Goal: Information Seeking & Learning: Learn about a topic

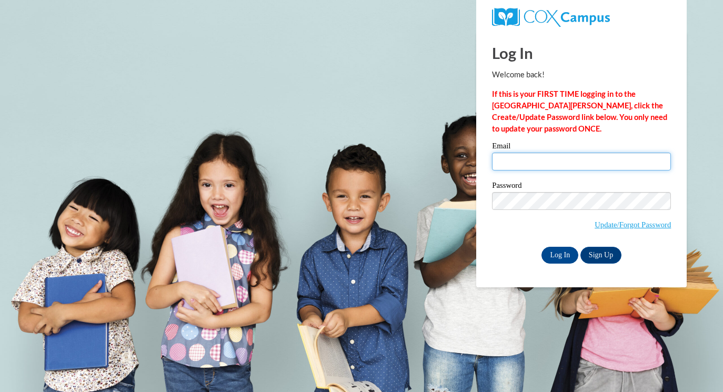
click at [587, 169] on input "Email" at bounding box center [581, 162] width 179 height 18
type input "bekah.robertson1@gmail.com"
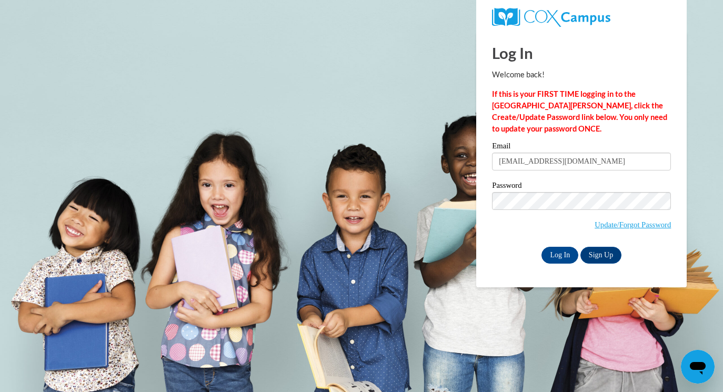
click at [501, 246] on div "Email bekah.robertson1@gmail.com Password Update/Forgot Password Log In Sign Up…" at bounding box center [581, 202] width 179 height 121
click at [563, 250] on input "Log In" at bounding box center [559, 255] width 37 height 17
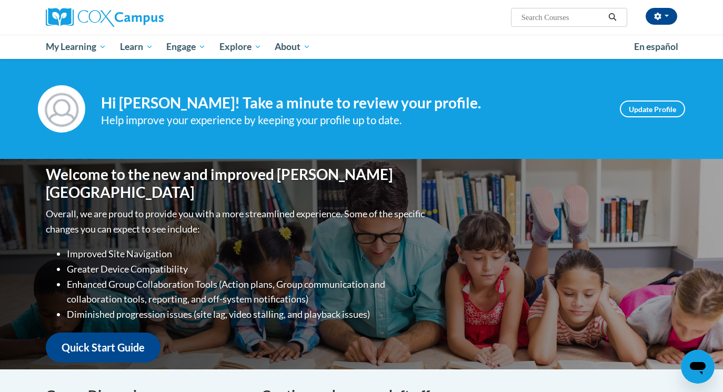
scroll to position [24, 0]
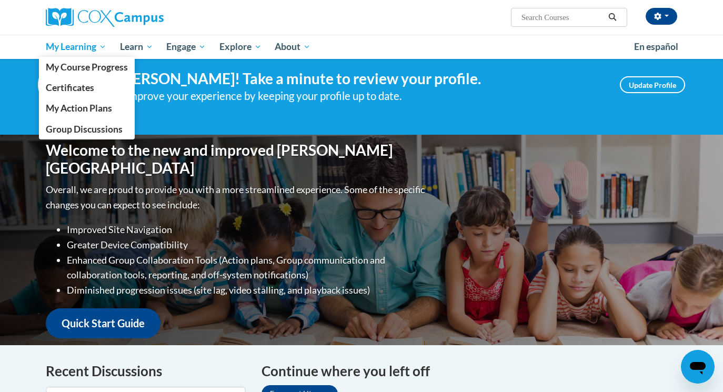
click at [98, 51] on span "My Learning" at bounding box center [76, 47] width 61 height 13
click at [96, 67] on span "My Course Progress" at bounding box center [87, 67] width 82 height 11
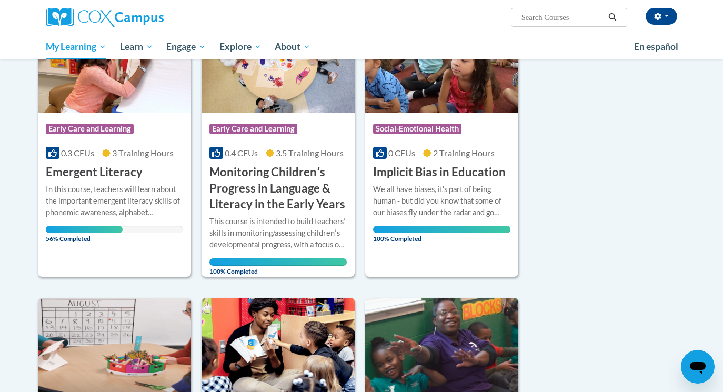
scroll to position [167, 0]
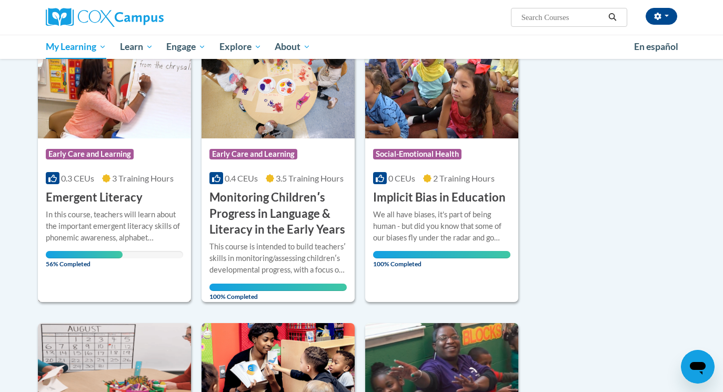
click at [80, 200] on h3 "Emergent Literacy" at bounding box center [94, 197] width 97 height 16
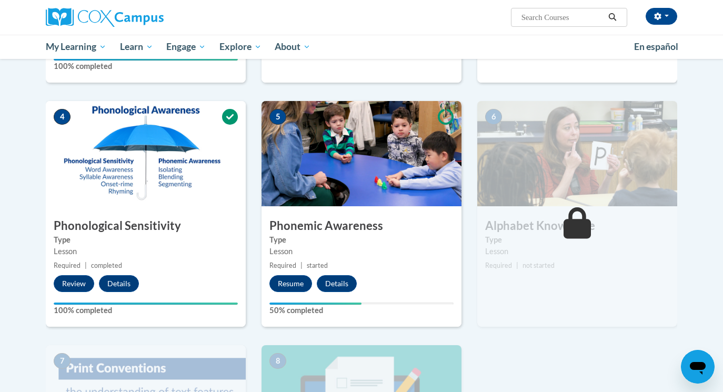
scroll to position [449, 0]
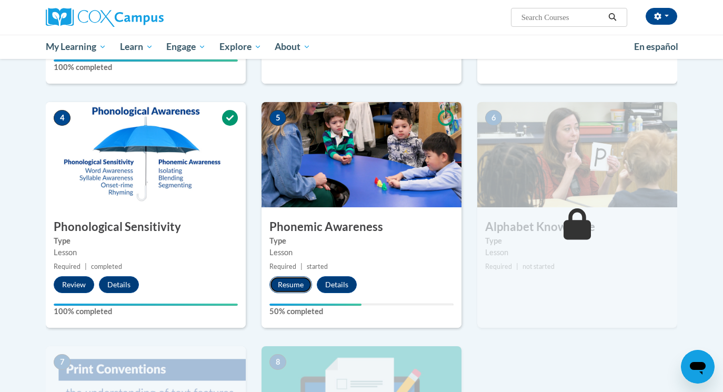
click at [300, 288] on button "Resume" at bounding box center [290, 284] width 43 height 17
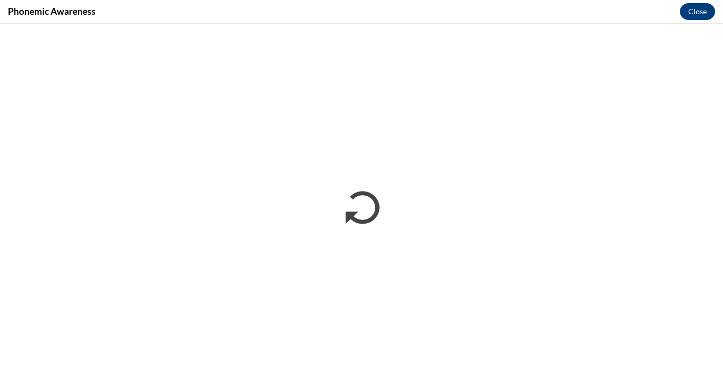
scroll to position [0, 0]
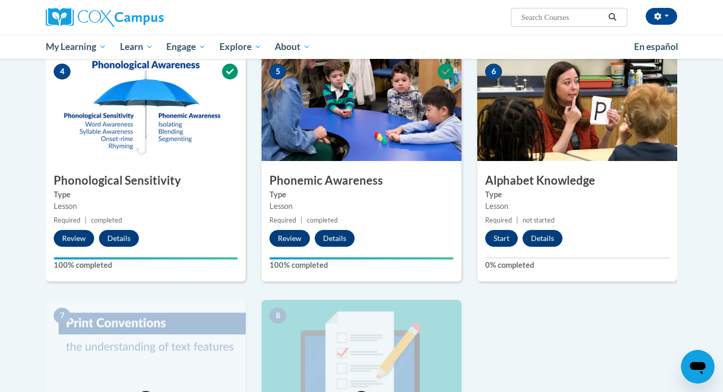
scroll to position [495, 0]
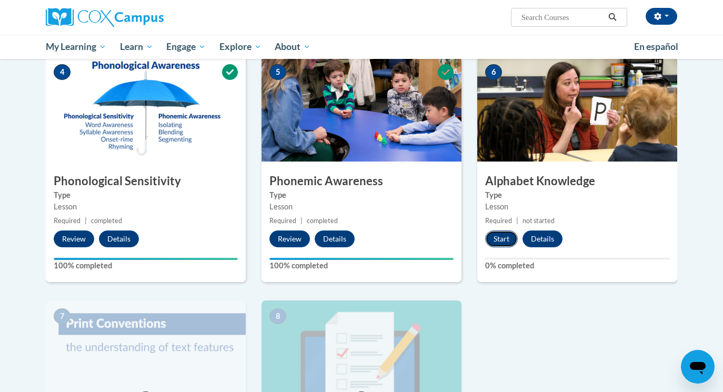
click at [498, 240] on button "Start" at bounding box center [501, 238] width 33 height 17
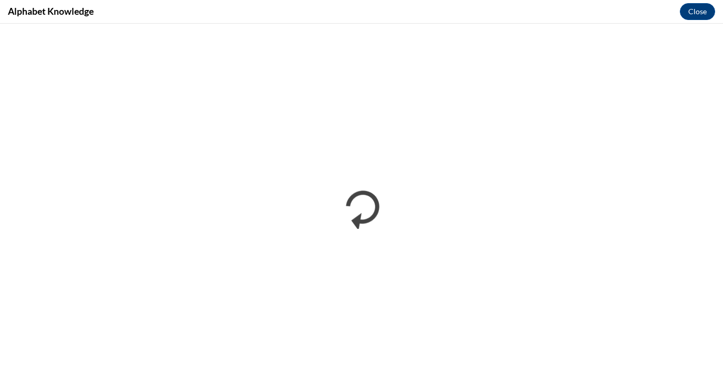
scroll to position [0, 0]
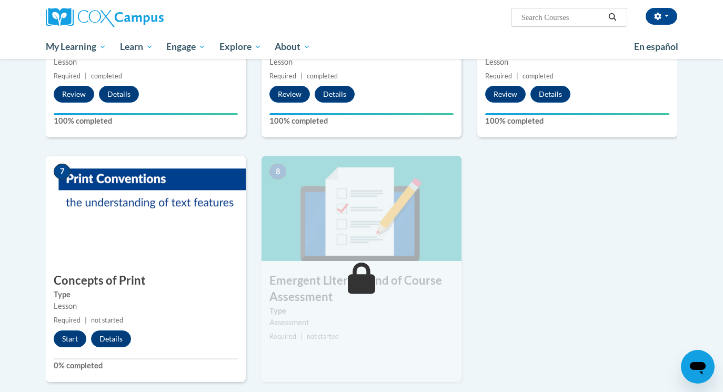
scroll to position [667, 0]
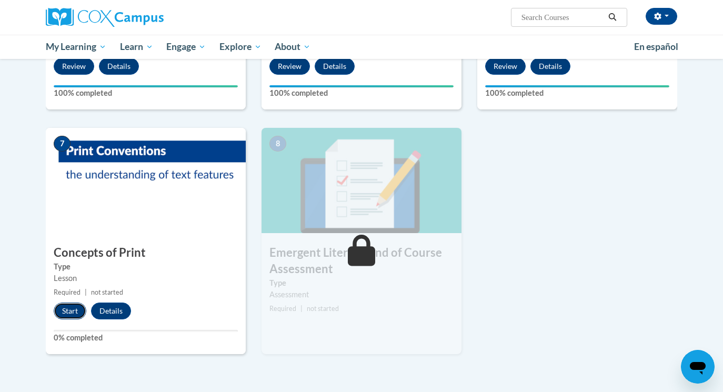
click at [65, 308] on button "Start" at bounding box center [70, 311] width 33 height 17
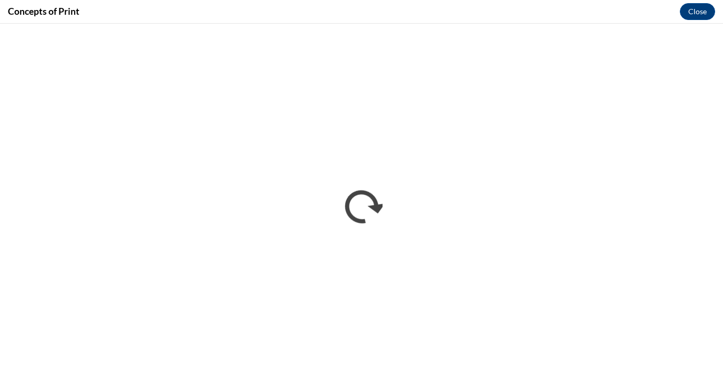
scroll to position [0, 0]
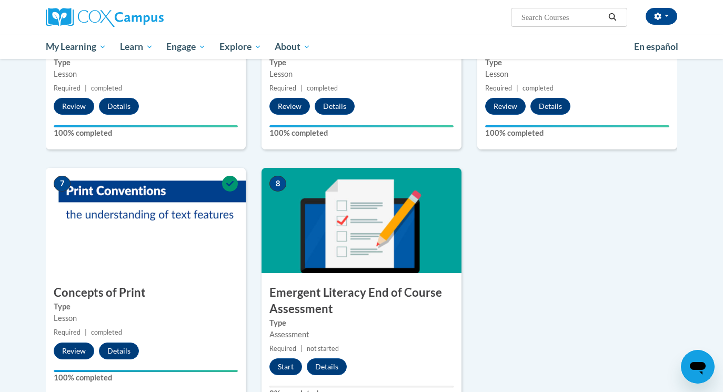
scroll to position [652, 0]
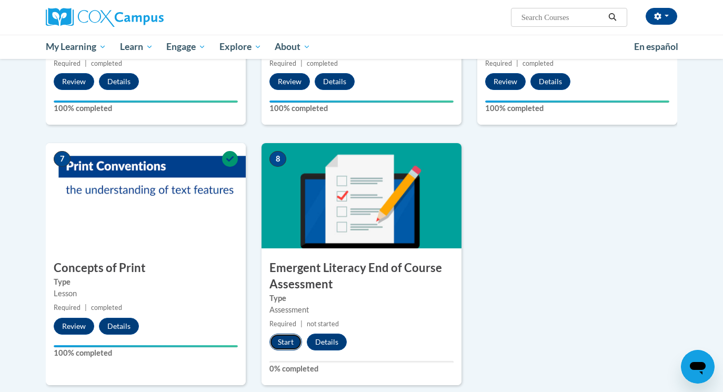
click at [281, 340] on button "Start" at bounding box center [285, 342] width 33 height 17
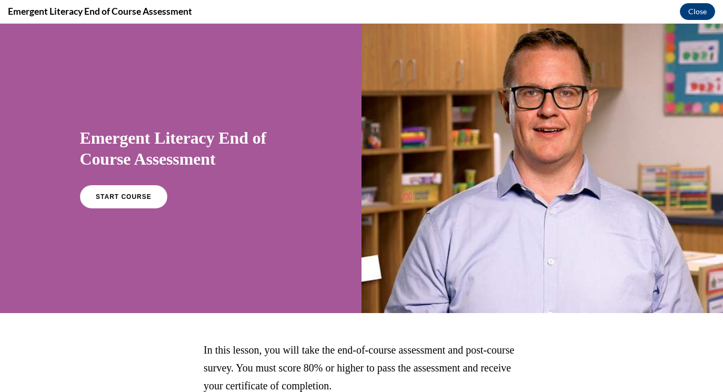
scroll to position [88, 0]
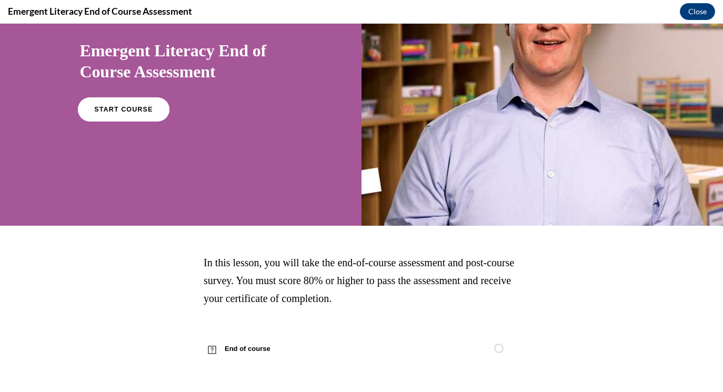
click at [148, 113] on link "START COURSE" at bounding box center [123, 109] width 92 height 24
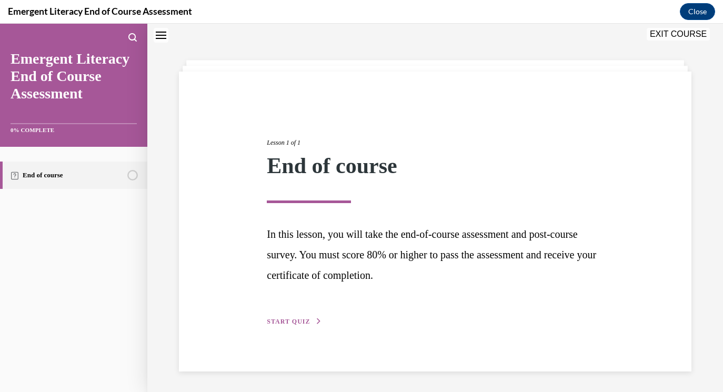
scroll to position [33, 0]
click at [305, 323] on span "START QUIZ" at bounding box center [288, 320] width 43 height 7
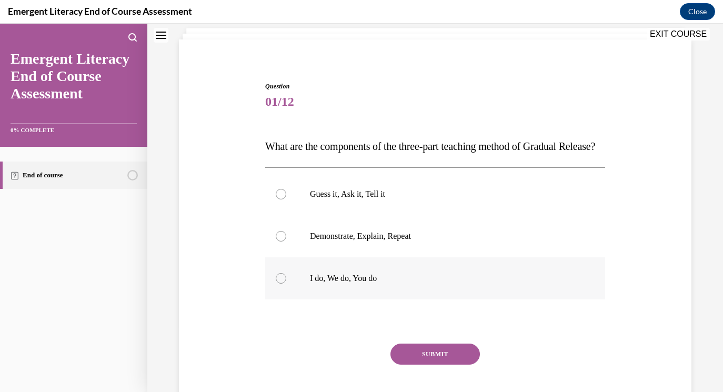
scroll to position [64, 0]
click at [440, 327] on div "Question 01/12 What are the components of the three-part teaching method of Gra…" at bounding box center [435, 257] width 340 height 348
click at [448, 300] on label "I do, We do, You do" at bounding box center [435, 279] width 340 height 42
click at [286, 285] on input "I do, We do, You do" at bounding box center [281, 279] width 11 height 11
radio input "true"
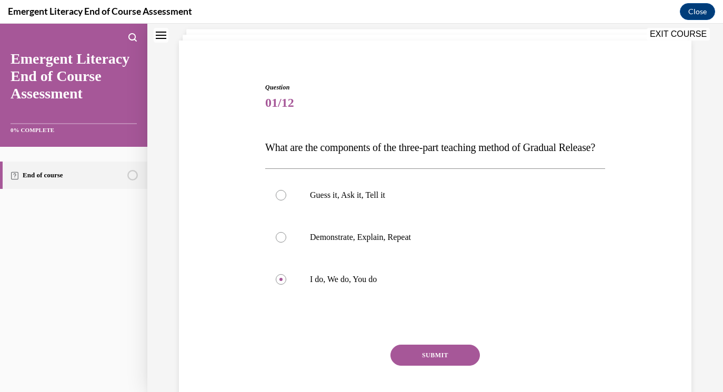
click at [429, 366] on button "SUBMIT" at bounding box center [434, 355] width 89 height 21
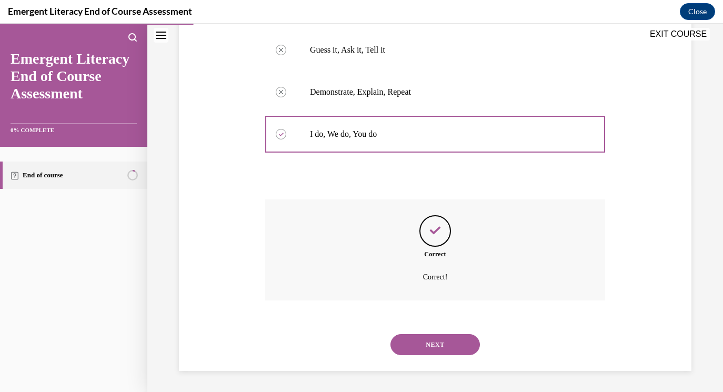
scroll to position [230, 0]
click at [428, 327] on div "NEXT" at bounding box center [435, 345] width 340 height 42
click at [435, 347] on button "NEXT" at bounding box center [434, 344] width 89 height 21
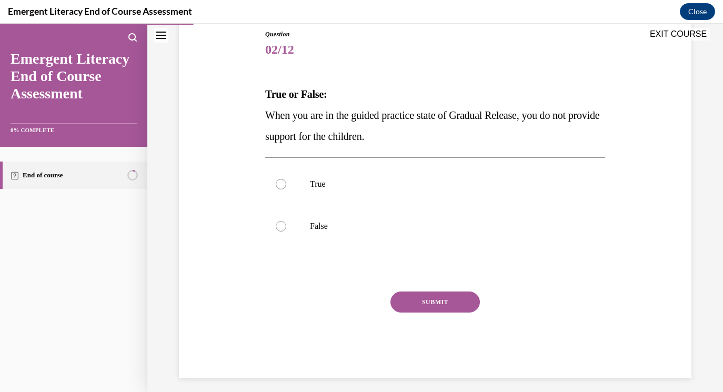
scroll to position [124, 0]
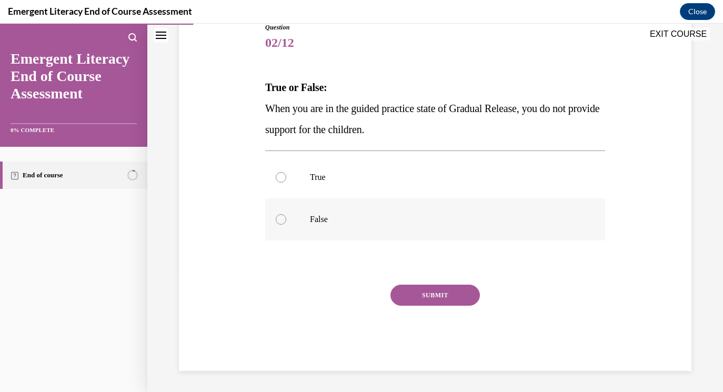
click at [395, 226] on label "False" at bounding box center [435, 219] width 340 height 42
click at [286, 225] on input "False" at bounding box center [281, 219] width 11 height 11
radio input "true"
click at [423, 284] on div "Question 02/12 True or False: When you are in the guided practice state of Grad…" at bounding box center [435, 197] width 340 height 348
click at [424, 289] on button "SUBMIT" at bounding box center [434, 295] width 89 height 21
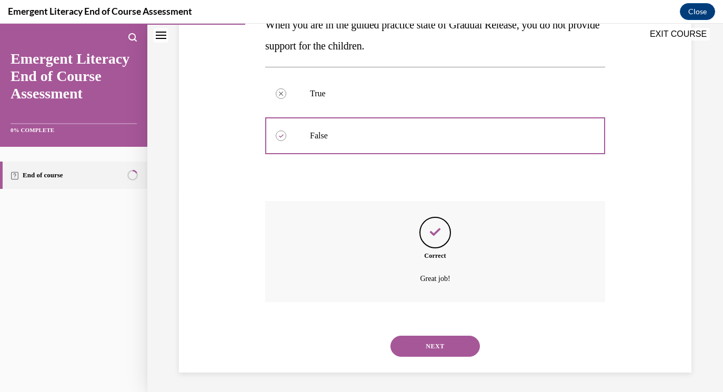
scroll to position [209, 0]
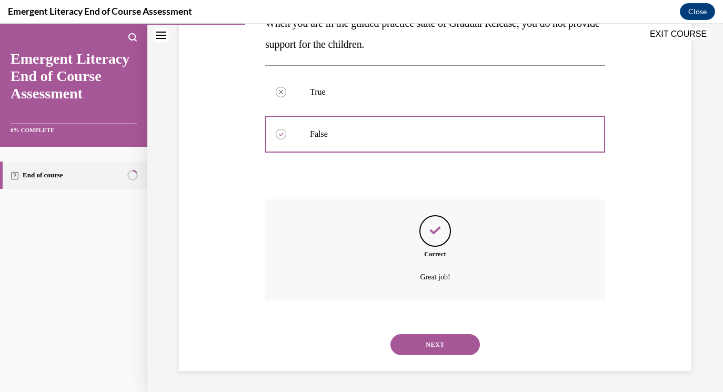
click at [452, 337] on button "NEXT" at bounding box center [434, 344] width 89 height 21
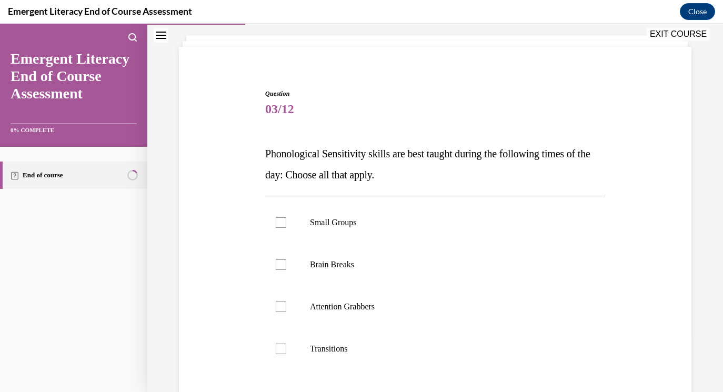
scroll to position [61, 0]
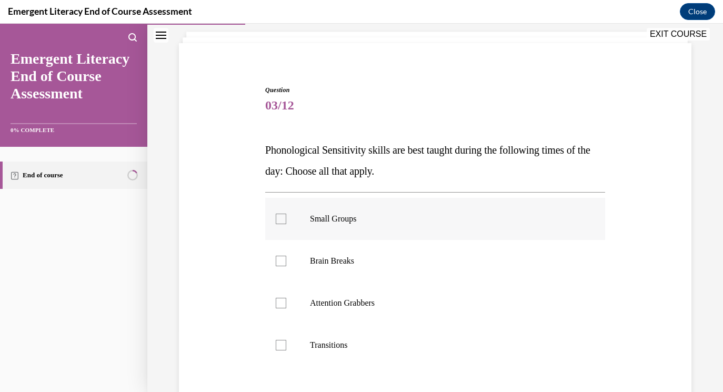
click at [412, 218] on p "Small Groups" at bounding box center [444, 219] width 269 height 11
click at [286, 218] on input "Small Groups" at bounding box center [281, 219] width 11 height 11
checkbox input "true"
click at [412, 245] on label "Brain Breaks" at bounding box center [435, 261] width 340 height 42
click at [286, 256] on input "Brain Breaks" at bounding box center [281, 261] width 11 height 11
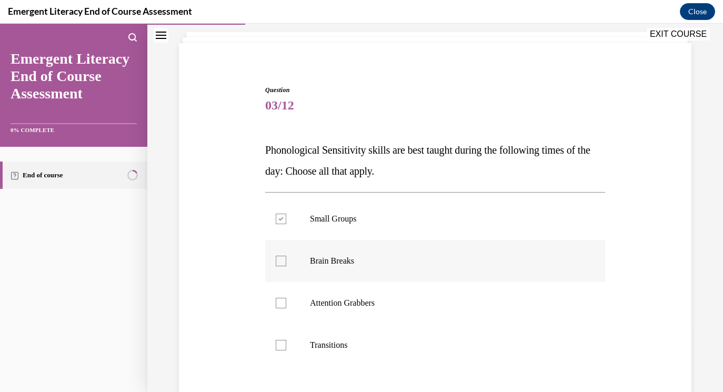
checkbox input "true"
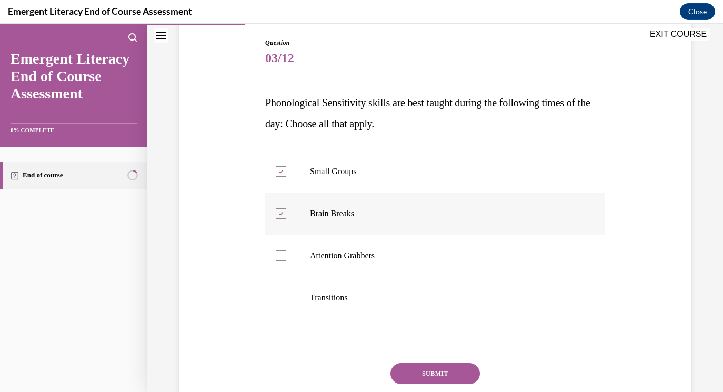
scroll to position [110, 0]
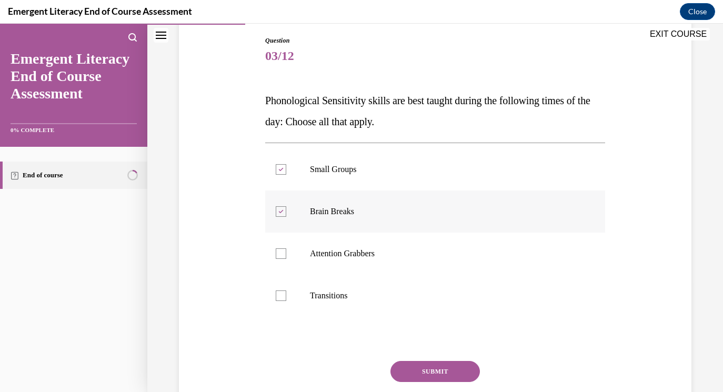
click at [412, 245] on label "Attention Grabbers" at bounding box center [435, 254] width 340 height 42
click at [286, 248] on input "Attention Grabbers" at bounding box center [281, 253] width 11 height 11
checkbox input "true"
click at [399, 283] on label "Transitions" at bounding box center [435, 296] width 340 height 42
click at [286, 290] on input "Transitions" at bounding box center [281, 295] width 11 height 11
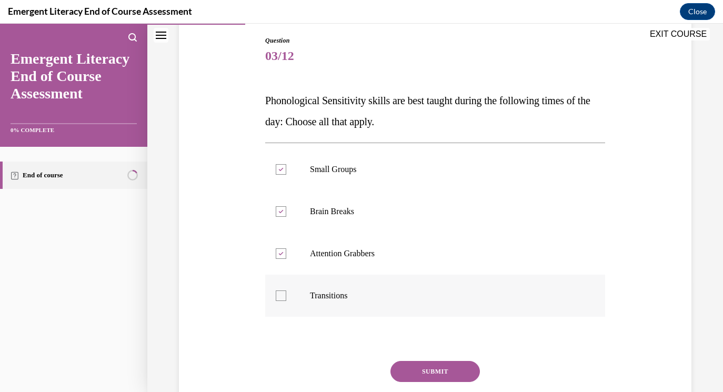
checkbox input "true"
click at [418, 165] on p "Small Groups" at bounding box center [444, 169] width 269 height 11
click at [286, 165] on input "Small Groups" at bounding box center [281, 169] width 11 height 11
checkbox input "false"
click at [420, 371] on button "SUBMIT" at bounding box center [434, 371] width 89 height 21
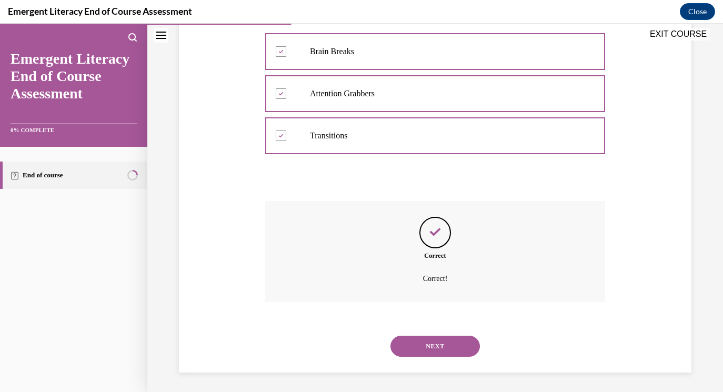
scroll to position [272, 0]
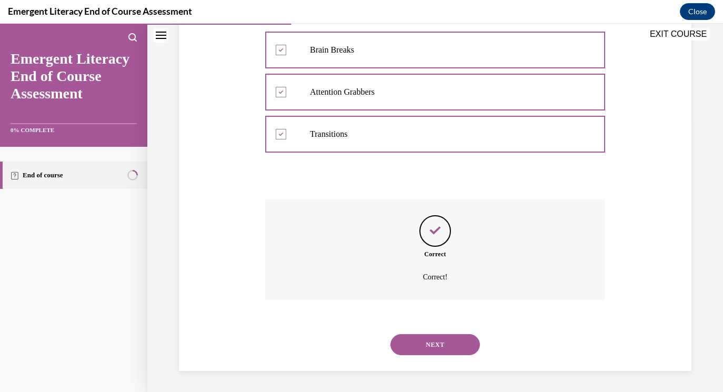
click at [426, 344] on button "NEXT" at bounding box center [434, 344] width 89 height 21
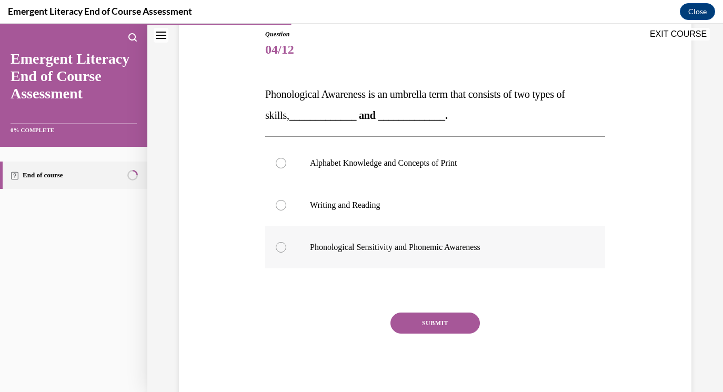
click at [420, 250] on p "Phonological Sensitivity and Phonemic Awareness" at bounding box center [444, 247] width 269 height 11
click at [286, 250] on input "Phonological Sensitivity and Phonemic Awareness" at bounding box center [281, 247] width 11 height 11
radio input "true"
click at [446, 327] on button "SUBMIT" at bounding box center [434, 322] width 89 height 21
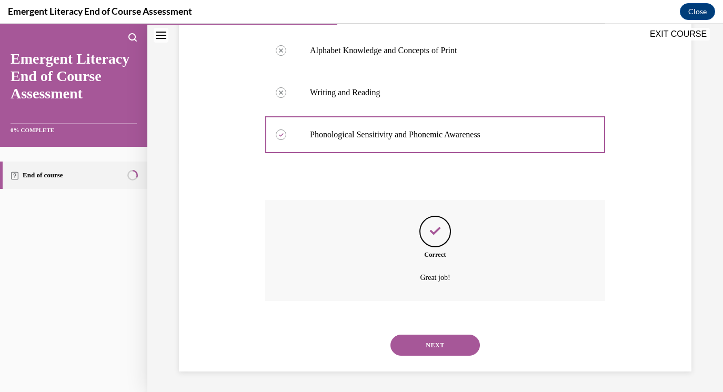
scroll to position [230, 0]
click at [444, 352] on button "NEXT" at bounding box center [434, 344] width 89 height 21
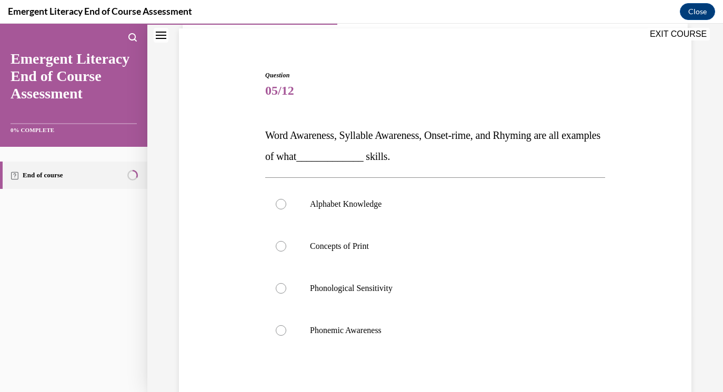
scroll to position [75, 0]
click at [412, 296] on label "Phonological Sensitivity" at bounding box center [435, 289] width 340 height 42
click at [286, 294] on input "Phonological Sensitivity" at bounding box center [281, 289] width 11 height 11
radio input "true"
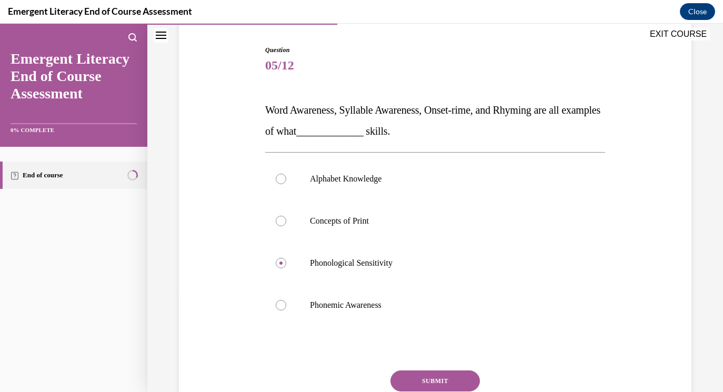
click at [443, 379] on button "SUBMIT" at bounding box center [434, 380] width 89 height 21
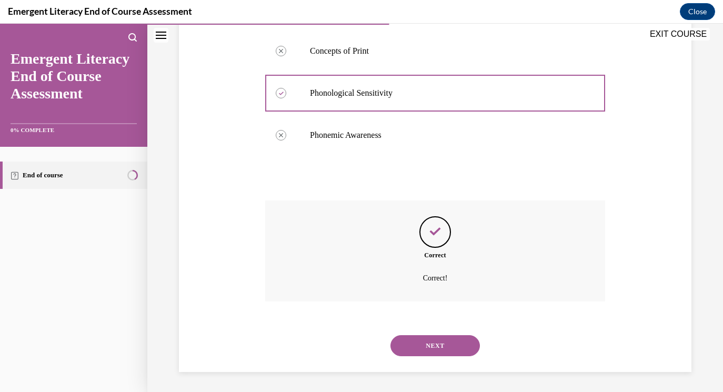
scroll to position [272, 0]
click at [428, 349] on button "NEXT" at bounding box center [434, 344] width 89 height 21
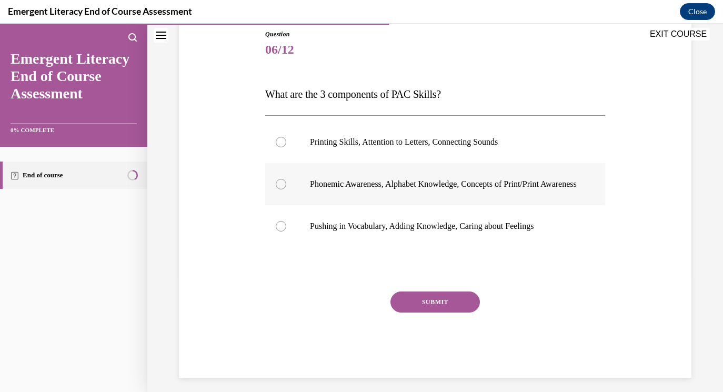
click at [485, 189] on p "Phonemic Awareness, Alphabet Knowledge, Concepts of Print/Print Awareness" at bounding box center [444, 184] width 269 height 11
click at [286, 189] on input "Phonemic Awareness, Alphabet Knowledge, Concepts of Print/Print Awareness" at bounding box center [281, 184] width 11 height 11
radio input "true"
click at [454, 312] on button "SUBMIT" at bounding box center [434, 301] width 89 height 21
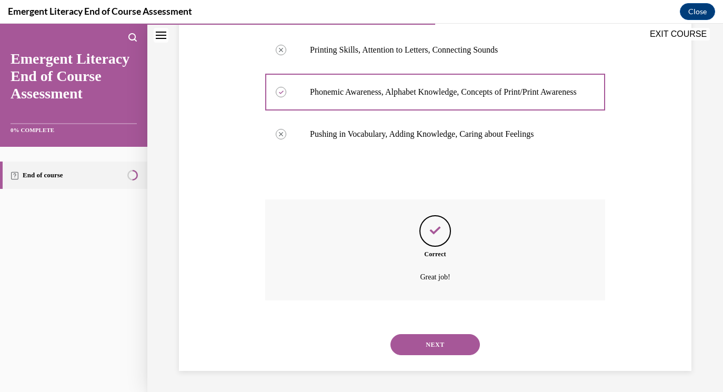
scroll to position [219, 0]
click at [442, 340] on button "NEXT" at bounding box center [434, 344] width 89 height 21
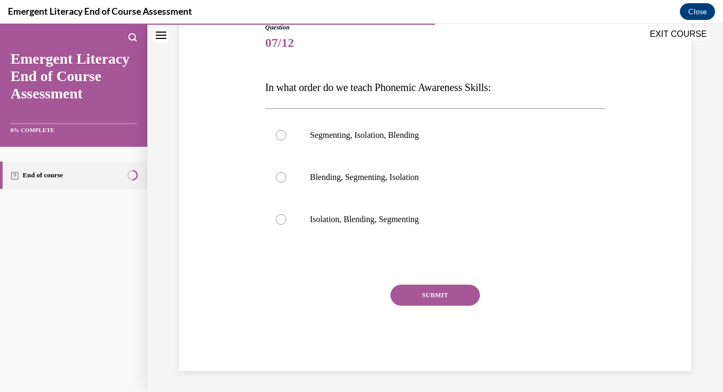
scroll to position [117, 0]
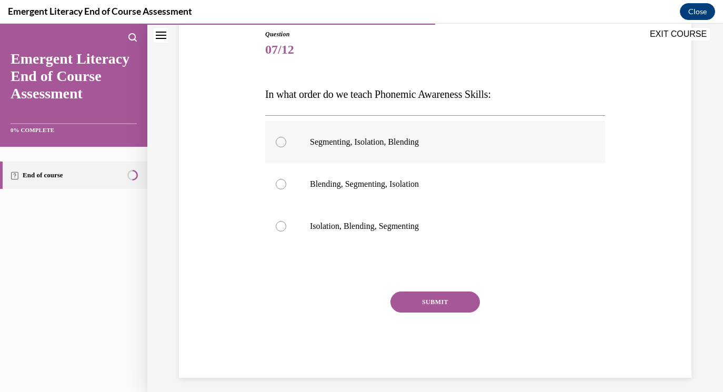
click at [433, 152] on label "Segmenting, Isolation, Blending" at bounding box center [435, 142] width 340 height 42
click at [286, 147] on input "Segmenting, Isolation, Blending" at bounding box center [281, 142] width 11 height 11
radio input "true"
click at [430, 316] on div "SUBMIT" at bounding box center [435, 317] width 340 height 53
click at [432, 308] on button "SUBMIT" at bounding box center [434, 301] width 89 height 21
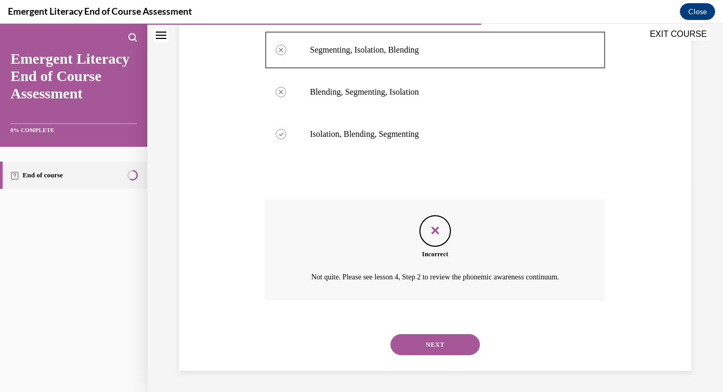
scroll to position [221, 0]
click at [439, 350] on button "NEXT" at bounding box center [434, 344] width 89 height 21
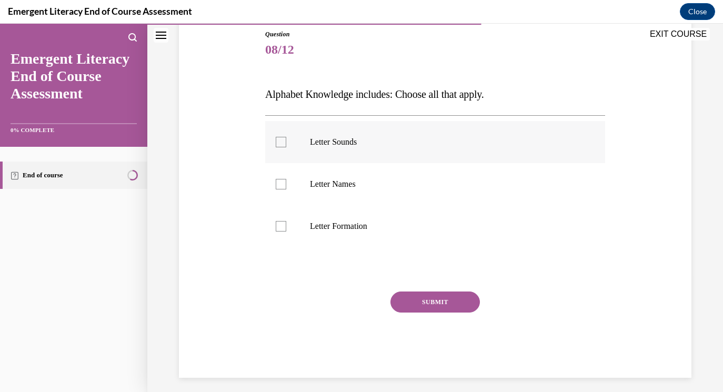
click at [522, 142] on p "Letter Sounds" at bounding box center [444, 142] width 269 height 11
click at [286, 142] on input "Letter Sounds" at bounding box center [281, 142] width 11 height 11
checkbox input "true"
click at [521, 171] on label "Letter Names" at bounding box center [435, 184] width 340 height 42
click at [286, 179] on input "Letter Names" at bounding box center [281, 184] width 11 height 11
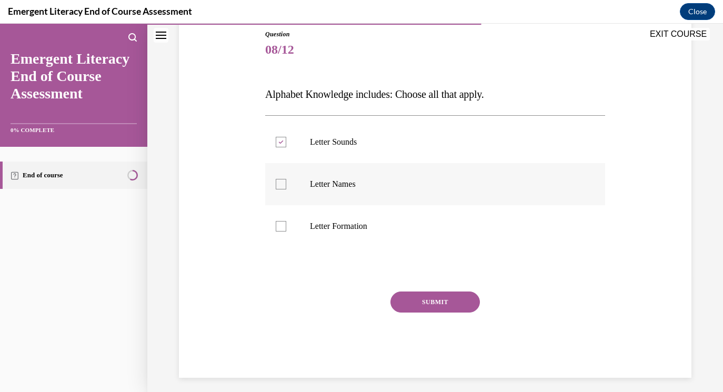
checkbox input "true"
click at [519, 213] on label "Letter Formation" at bounding box center [435, 226] width 340 height 42
click at [286, 221] on input "Letter Formation" at bounding box center [281, 226] width 11 height 11
checkbox input "true"
click at [519, 127] on label "Letter Sounds" at bounding box center [435, 142] width 340 height 42
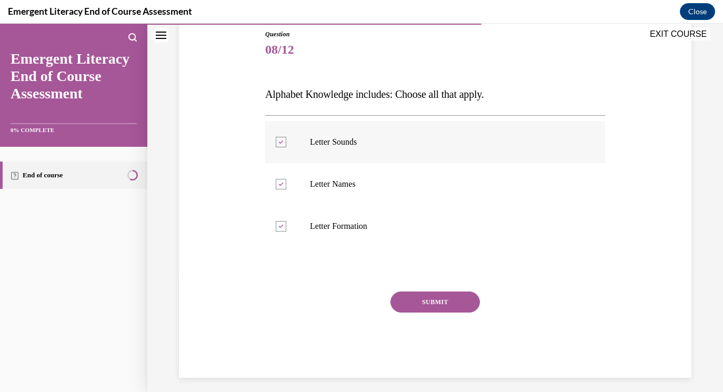
click at [286, 137] on input "Letter Sounds" at bounding box center [281, 142] width 11 height 11
checkbox input "false"
click at [439, 299] on button "SUBMIT" at bounding box center [434, 301] width 89 height 21
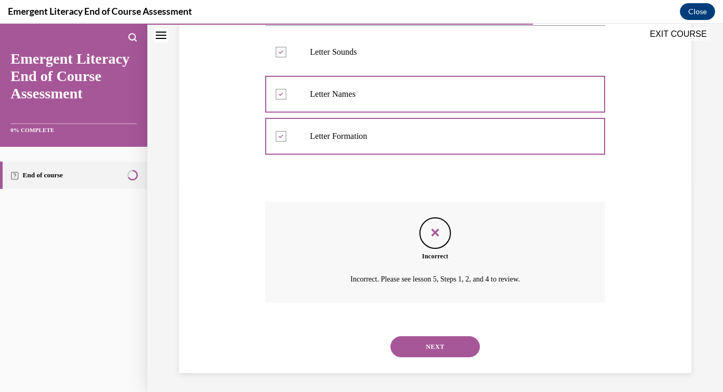
scroll to position [209, 0]
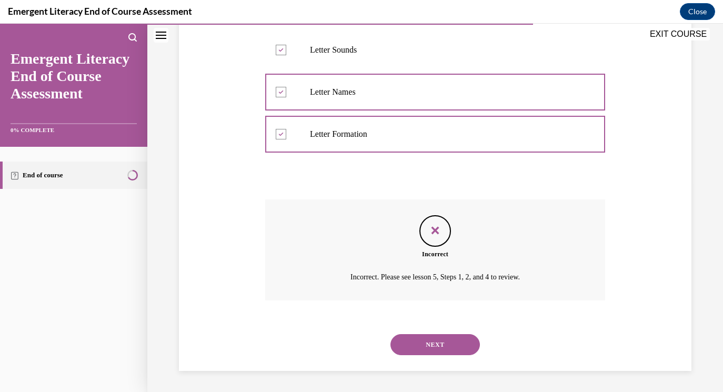
click at [439, 345] on button "NEXT" at bounding box center [434, 344] width 89 height 21
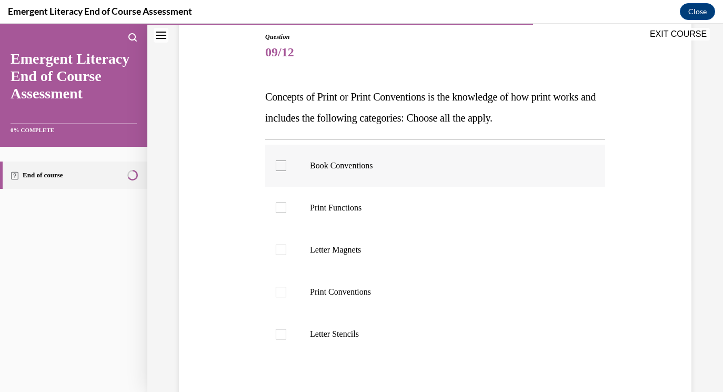
scroll to position [120, 0]
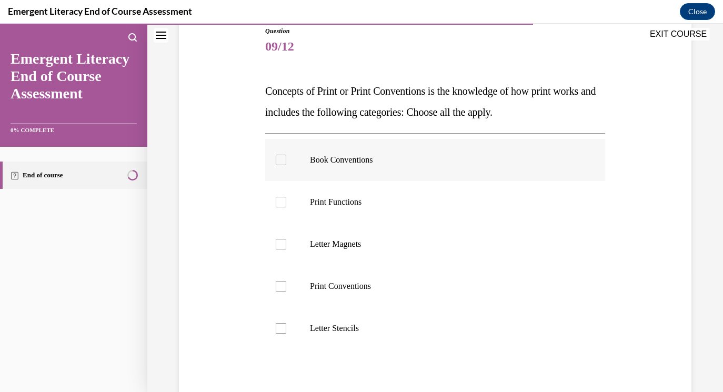
click at [433, 175] on label "Book Conventions" at bounding box center [435, 160] width 340 height 42
click at [286, 165] on input "Book Conventions" at bounding box center [281, 160] width 11 height 11
checkbox input "true"
click at [428, 219] on label "Print Functions" at bounding box center [435, 202] width 340 height 42
click at [286, 207] on input "Print Functions" at bounding box center [281, 202] width 11 height 11
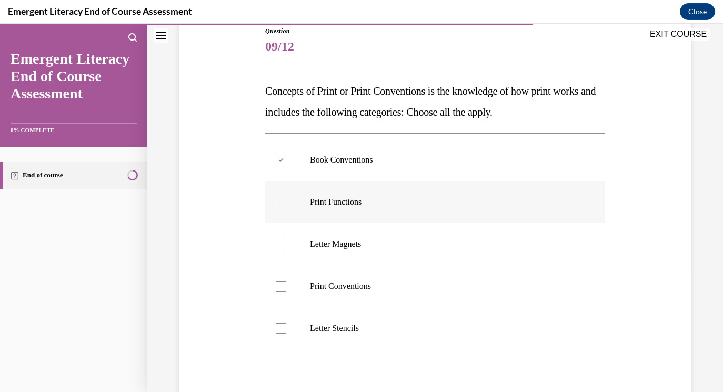
checkbox input "true"
click at [402, 295] on label "Print Conventions" at bounding box center [435, 286] width 340 height 42
click at [286, 291] on input "Print Conventions" at bounding box center [281, 286] width 11 height 11
checkbox input "true"
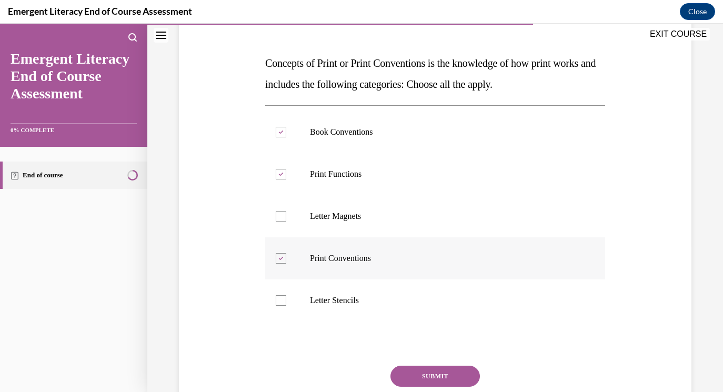
scroll to position [148, 0]
click at [429, 381] on button "SUBMIT" at bounding box center [434, 375] width 89 height 21
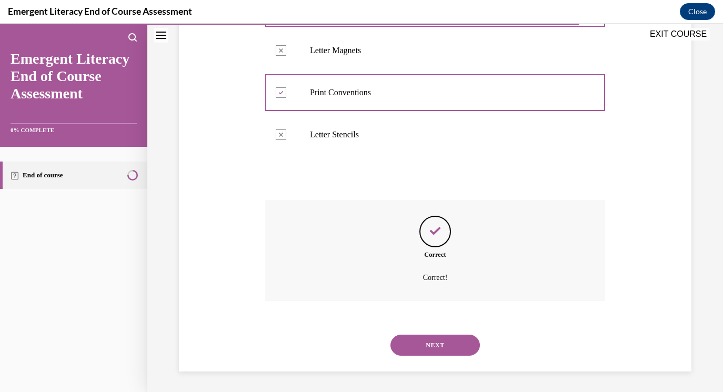
scroll to position [314, 0]
click at [430, 347] on button "NEXT" at bounding box center [434, 344] width 89 height 21
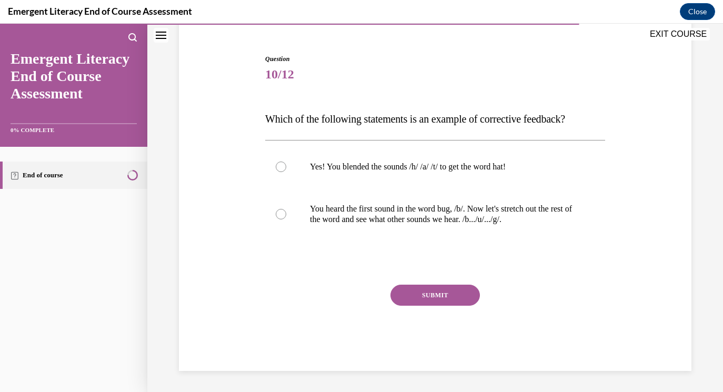
scroll to position [92, 0]
click at [464, 230] on label "You heard the first sound in the word bug, /b/. Now let's stretch out the rest …" at bounding box center [435, 214] width 340 height 53
click at [286, 219] on input "You heard the first sound in the word bug, /b/. Now let's stretch out the rest …" at bounding box center [281, 214] width 11 height 11
radio input "true"
click at [454, 296] on button "SUBMIT" at bounding box center [434, 295] width 89 height 21
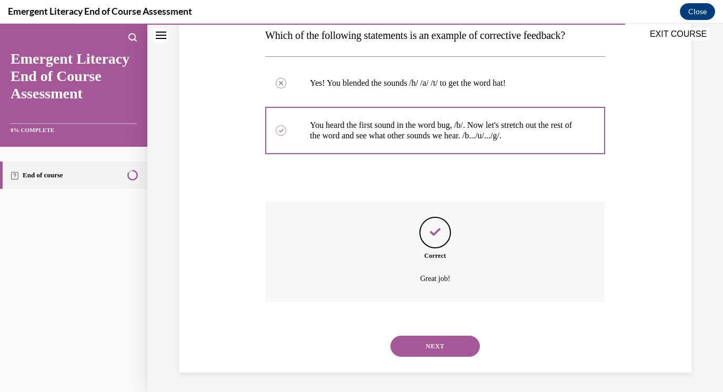
scroll to position [177, 0]
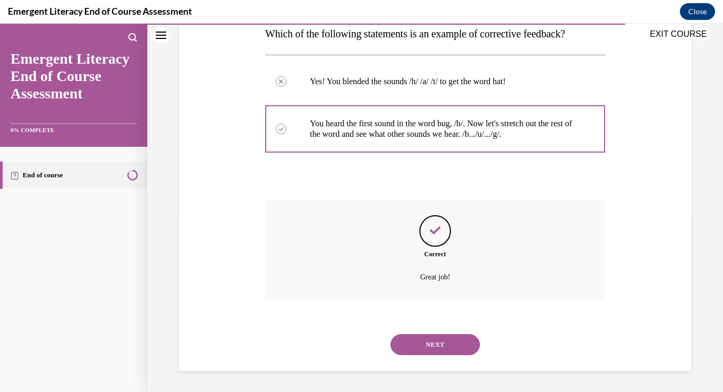
click at [445, 342] on button "NEXT" at bounding box center [434, 344] width 89 height 21
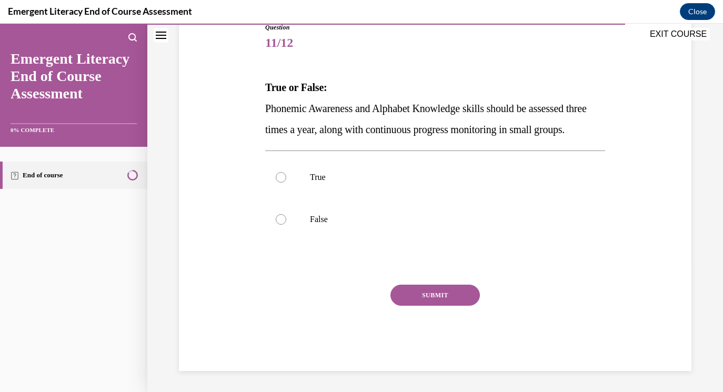
scroll to position [117, 0]
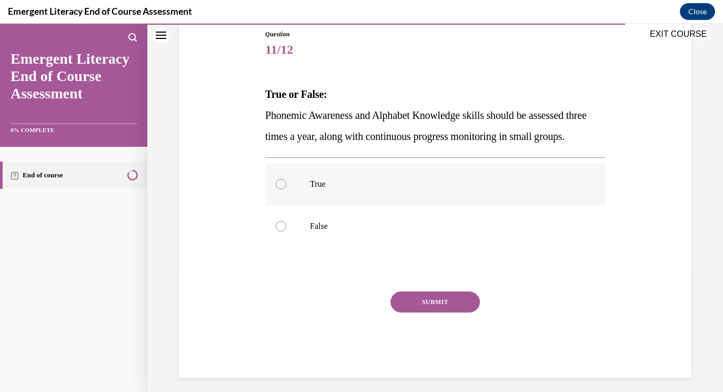
click at [436, 189] on p "True" at bounding box center [444, 184] width 269 height 11
click at [286, 189] on input "True" at bounding box center [281, 184] width 11 height 11
radio input "true"
click at [442, 312] on button "SUBMIT" at bounding box center [434, 301] width 89 height 21
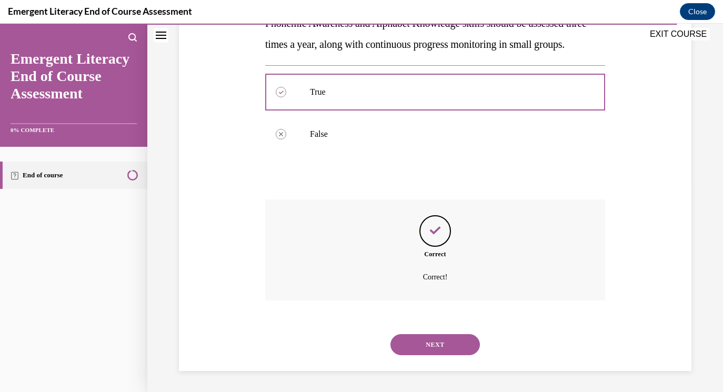
scroll to position [230, 0]
click at [448, 348] on button "NEXT" at bounding box center [434, 344] width 89 height 21
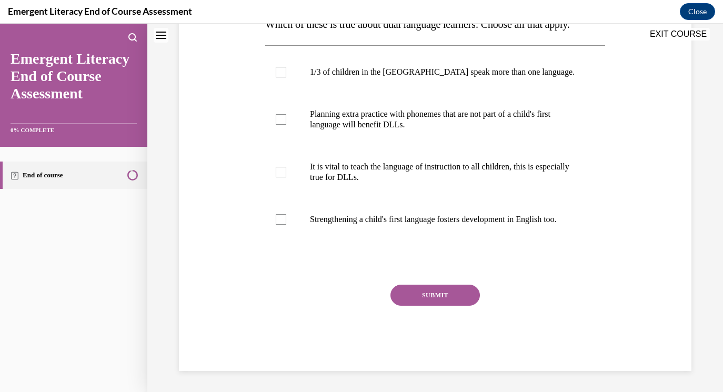
scroll to position [0, 0]
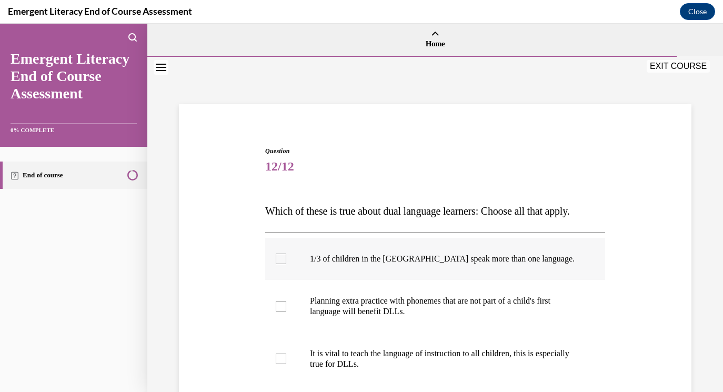
click at [482, 244] on label "1/3 of children in the US speak more than one language." at bounding box center [435, 259] width 340 height 42
click at [286, 254] on input "1/3 of children in the US speak more than one language." at bounding box center [281, 259] width 11 height 11
checkbox input "true"
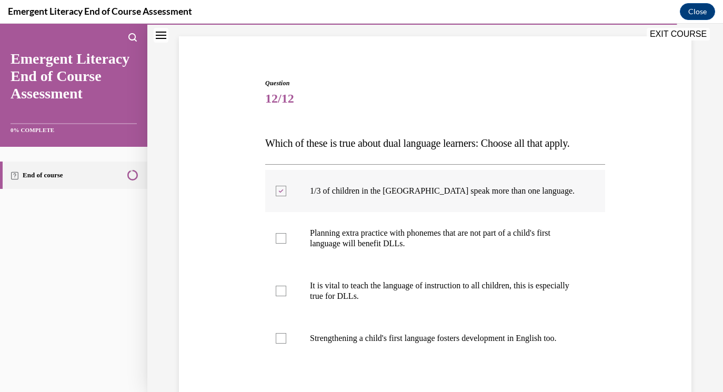
scroll to position [72, 0]
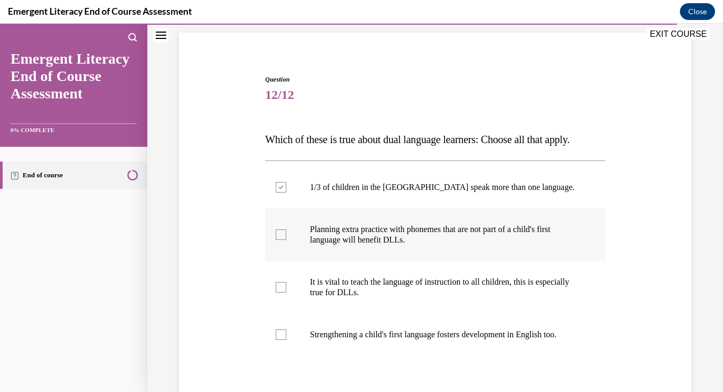
click at [486, 243] on p "Planning extra practice with phonemes that are not part of a child's first lang…" at bounding box center [444, 234] width 269 height 21
click at [286, 240] on input "Planning extra practice with phonemes that are not part of a child's first lang…" at bounding box center [281, 234] width 11 height 11
checkbox input "true"
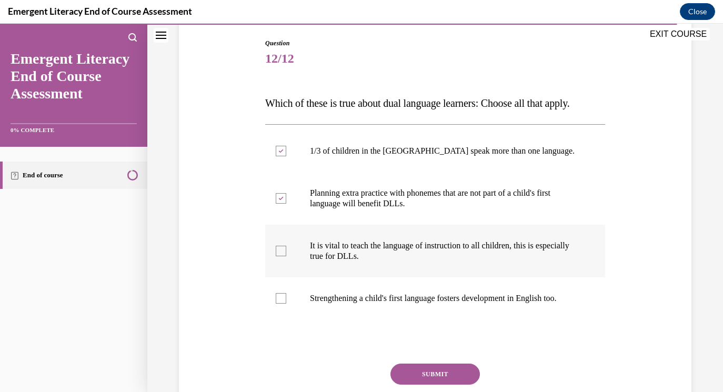
scroll to position [111, 0]
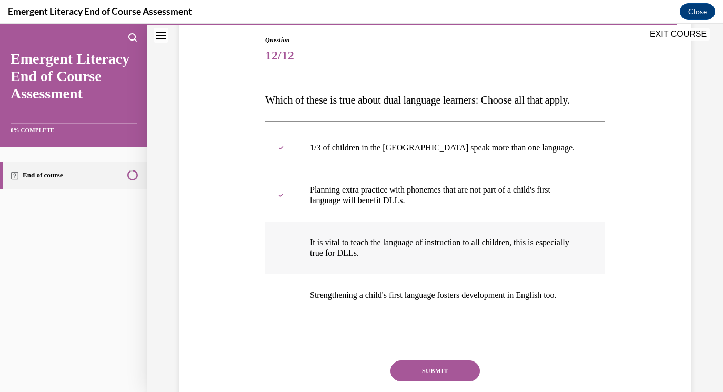
click at [498, 249] on p "It is vital to teach the language of instruction to all children, this is espec…" at bounding box center [444, 247] width 269 height 21
click at [286, 249] on input "It is vital to teach the language of instruction to all children, this is espec…" at bounding box center [281, 248] width 11 height 11
checkbox input "true"
click at [491, 286] on label "Strengthening a child's first language fosters development in English too." at bounding box center [435, 295] width 340 height 42
click at [286, 290] on input "Strengthening a child's first language fosters development in English too." at bounding box center [281, 295] width 11 height 11
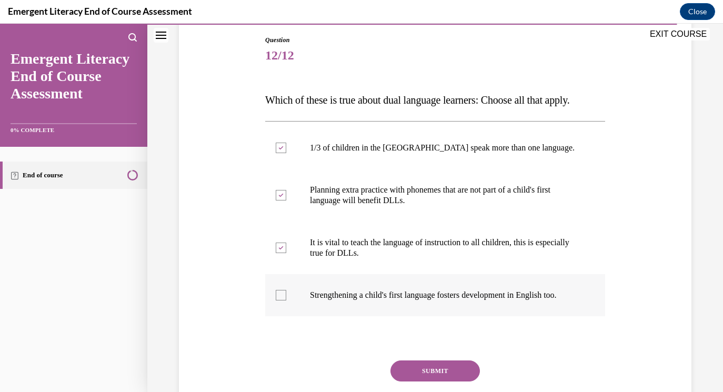
checkbox input "true"
click at [468, 374] on button "SUBMIT" at bounding box center [434, 370] width 89 height 21
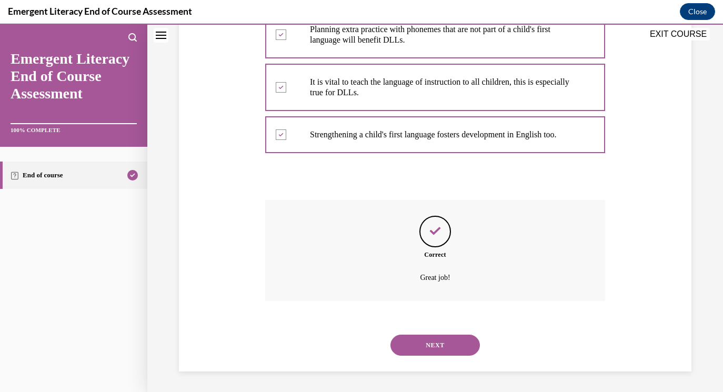
scroll to position [272, 0]
click at [456, 340] on button "NEXT" at bounding box center [434, 344] width 89 height 21
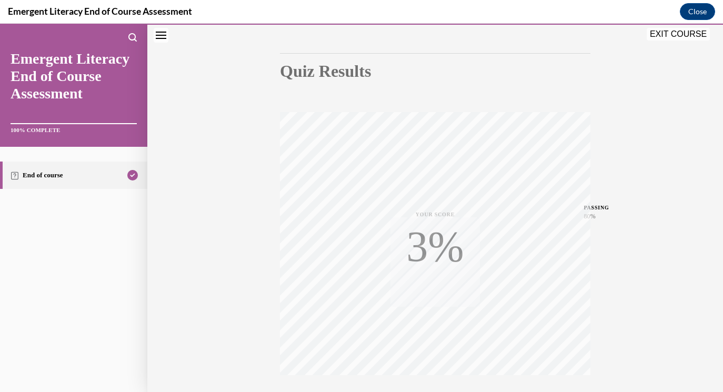
scroll to position [171, 0]
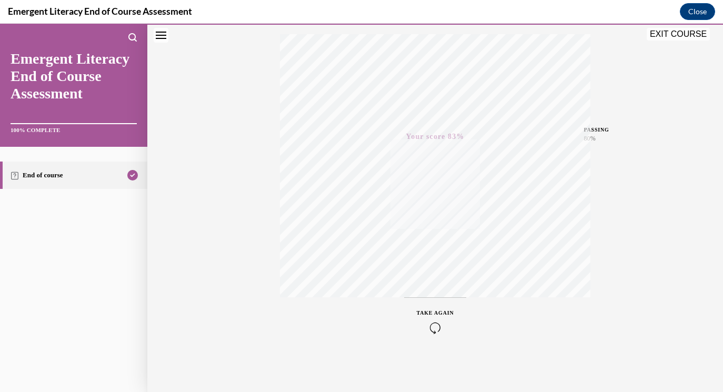
click at [685, 37] on button "EXIT COURSE" at bounding box center [678, 34] width 63 height 13
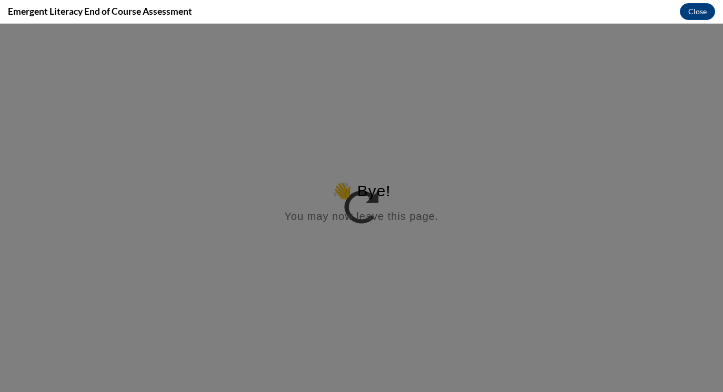
scroll to position [0, 0]
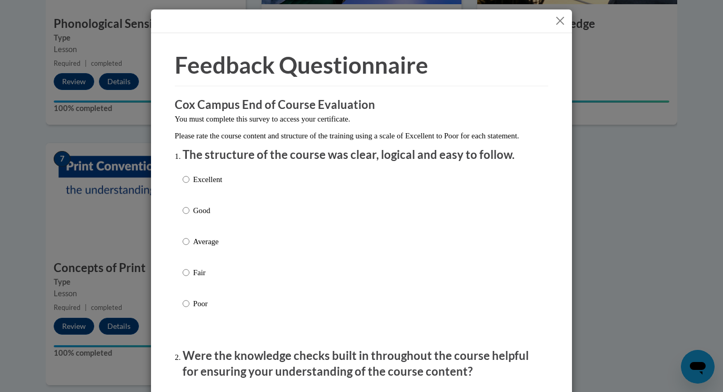
click at [206, 233] on label "Good" at bounding box center [202, 219] width 39 height 28
click at [189, 216] on input "Good" at bounding box center [186, 211] width 7 height 12
radio input "true"
click at [206, 247] on p "Average" at bounding box center [207, 242] width 29 height 12
click at [189, 247] on input "Average" at bounding box center [186, 242] width 7 height 12
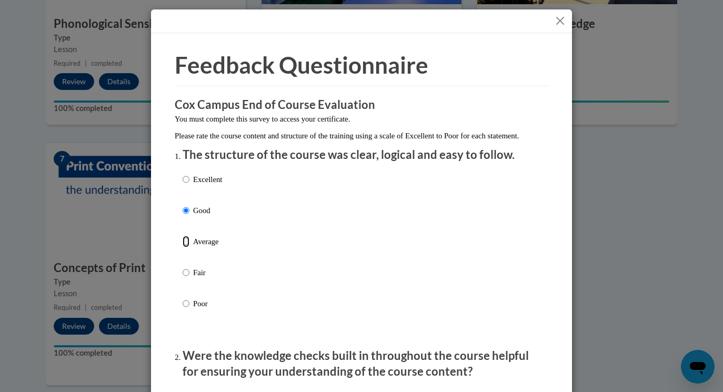
radio input "true"
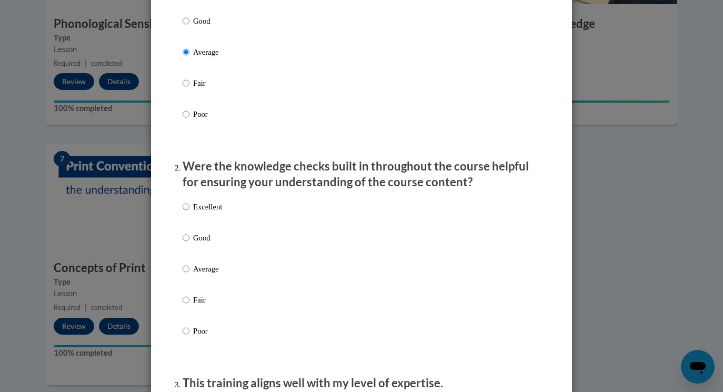
click at [206, 291] on label "Average" at bounding box center [202, 277] width 39 height 28
click at [189, 275] on input "Average" at bounding box center [186, 269] width 7 height 12
radio input "true"
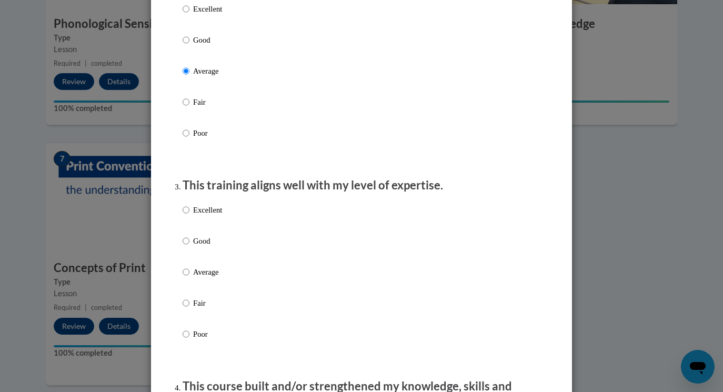
click at [206, 291] on label "Average" at bounding box center [202, 280] width 39 height 28
click at [189, 278] on input "Average" at bounding box center [186, 272] width 7 height 12
radio input "true"
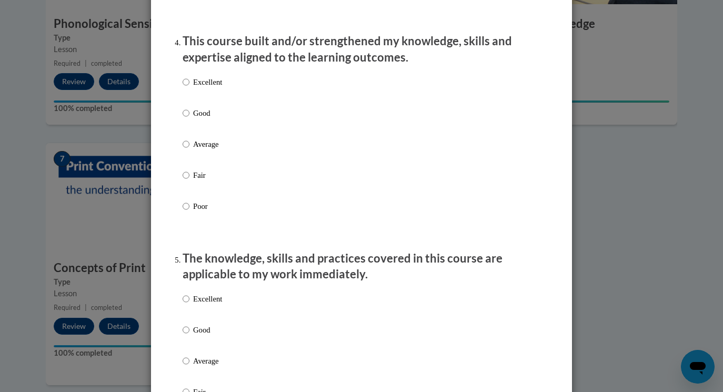
scroll to position [750, 0]
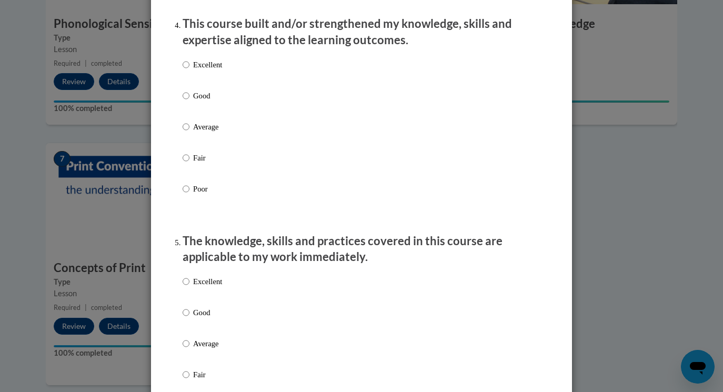
click at [218, 148] on label "Average" at bounding box center [202, 135] width 39 height 28
click at [189, 133] on input "Average" at bounding box center [186, 127] width 7 height 12
radio input "true"
click at [212, 366] on label "Average" at bounding box center [202, 352] width 39 height 28
click at [189, 349] on input "Average" at bounding box center [186, 344] width 7 height 12
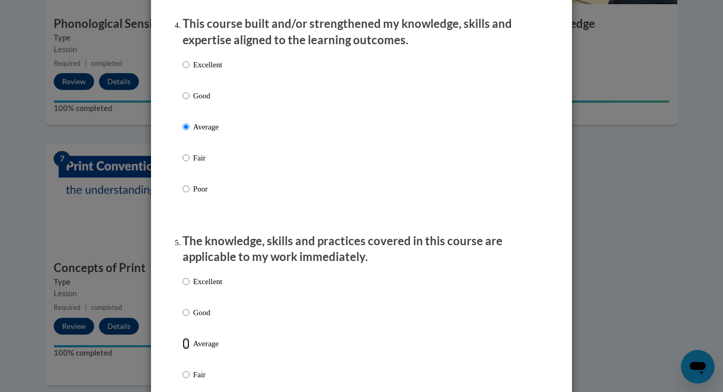
radio input "true"
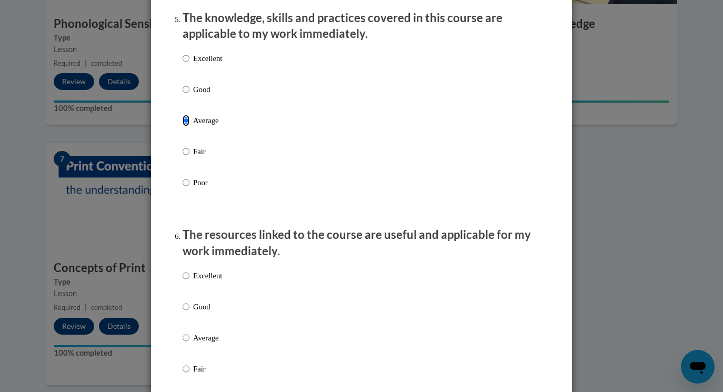
scroll to position [974, 0]
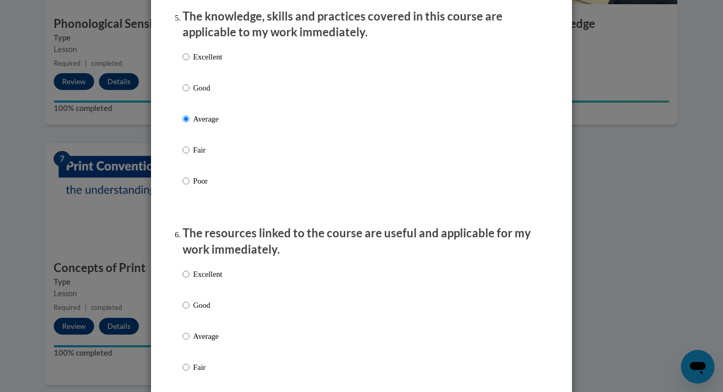
click at [217, 342] on p "Average" at bounding box center [207, 336] width 29 height 12
click at [189, 342] on input "Average" at bounding box center [186, 336] width 7 height 12
radio input "true"
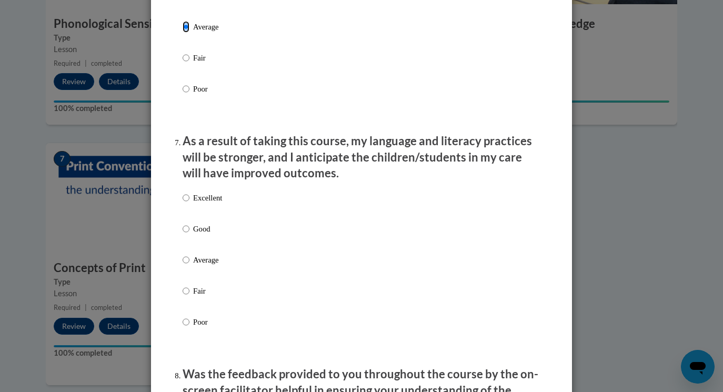
scroll to position [1356, 0]
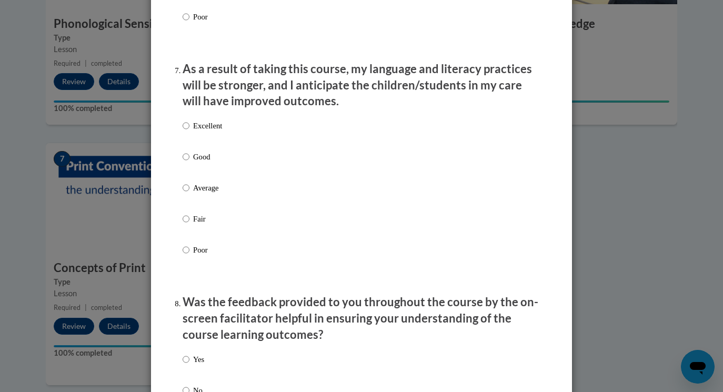
click at [212, 194] on p "Average" at bounding box center [207, 188] width 29 height 12
click at [189, 194] on input "Average" at bounding box center [186, 188] width 7 height 12
radio input "true"
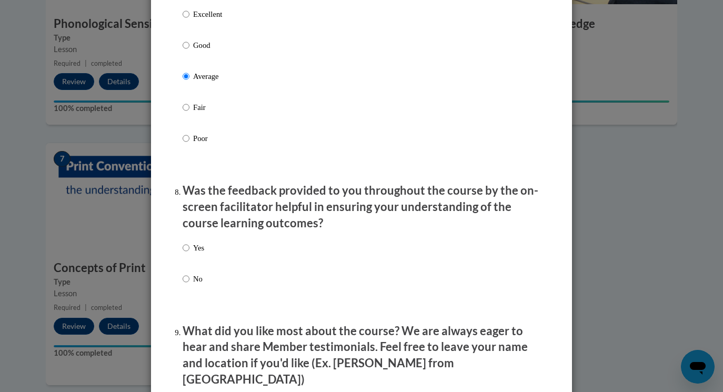
click at [199, 254] on p "Yes" at bounding box center [198, 248] width 11 height 12
click at [189, 254] on input "Yes" at bounding box center [186, 248] width 7 height 12
radio input "true"
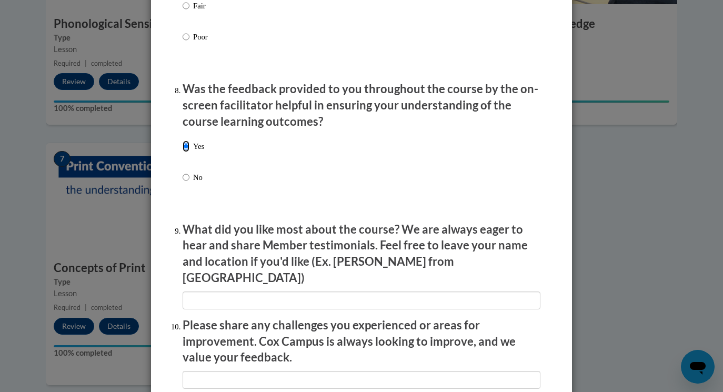
scroll to position [1571, 0]
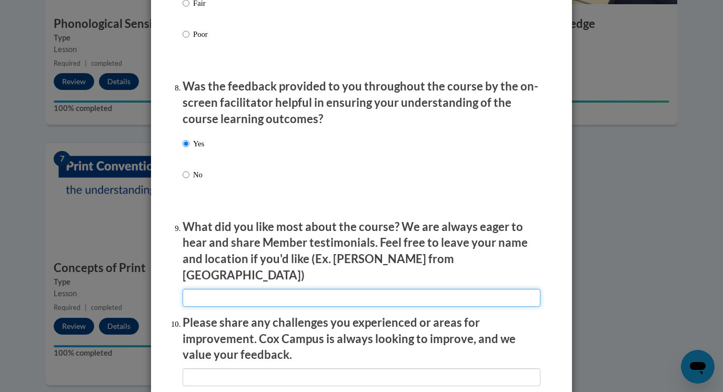
click at [212, 295] on input "textbox" at bounding box center [362, 298] width 358 height 18
type input "Nothing"
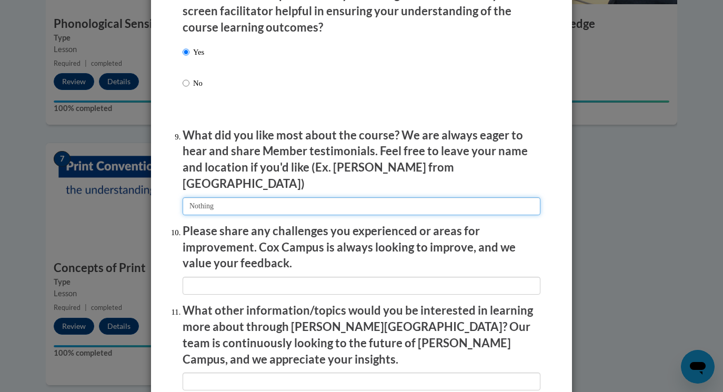
scroll to position [1665, 0]
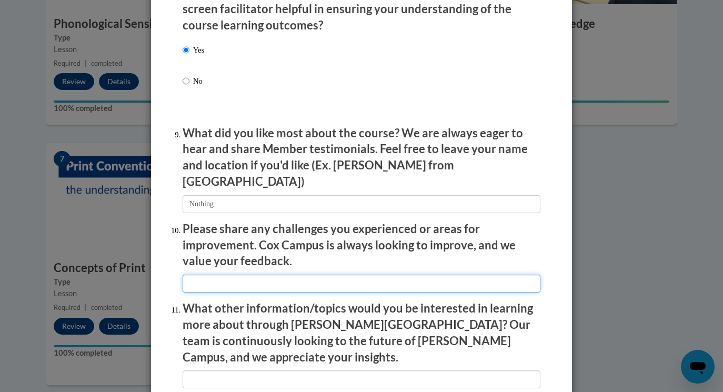
click at [256, 279] on input "textbox" at bounding box center [362, 284] width 358 height 18
type input "It was fine"
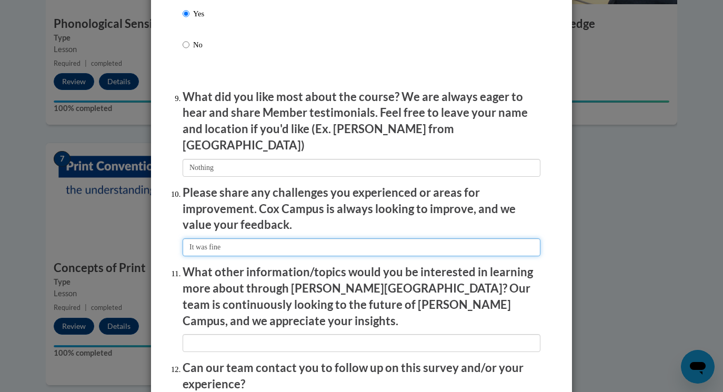
scroll to position [1706, 0]
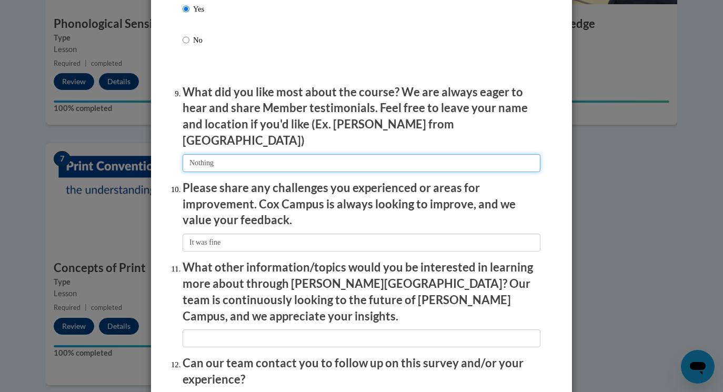
click at [266, 156] on input "textbox" at bounding box center [362, 163] width 358 height 18
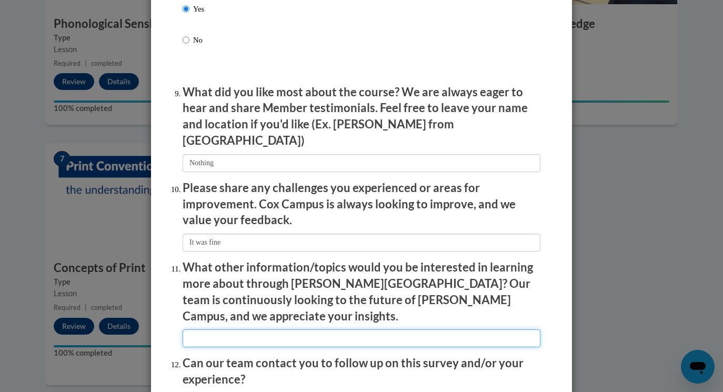
click at [236, 329] on input "textbox" at bounding box center [362, 338] width 358 height 18
type input "Stop making me do these"
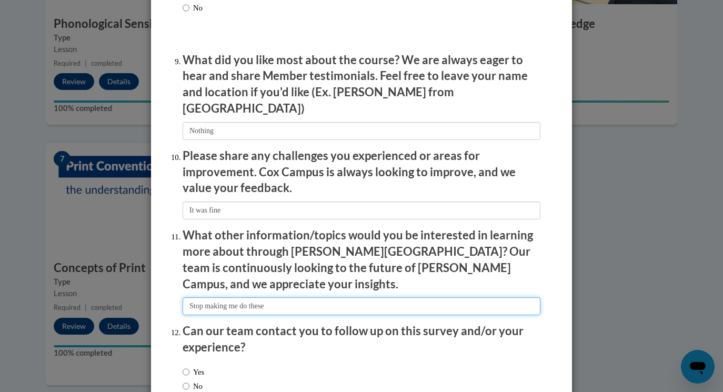
scroll to position [1747, 0]
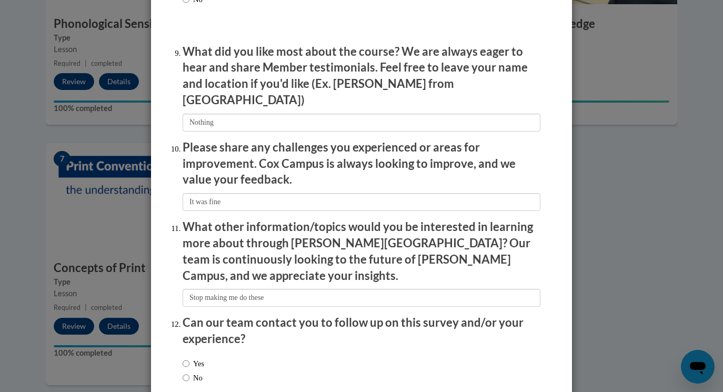
click at [195, 372] on label "No" at bounding box center [193, 378] width 20 height 12
click at [189, 372] on input "No" at bounding box center [186, 378] width 7 height 12
radio input "true"
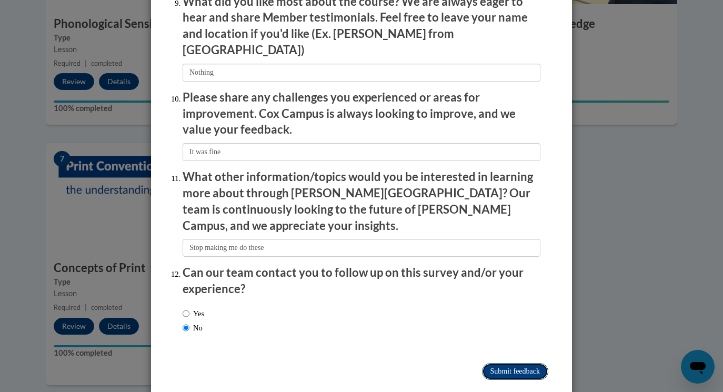
click at [526, 363] on input "Submit feedback" at bounding box center [515, 371] width 66 height 17
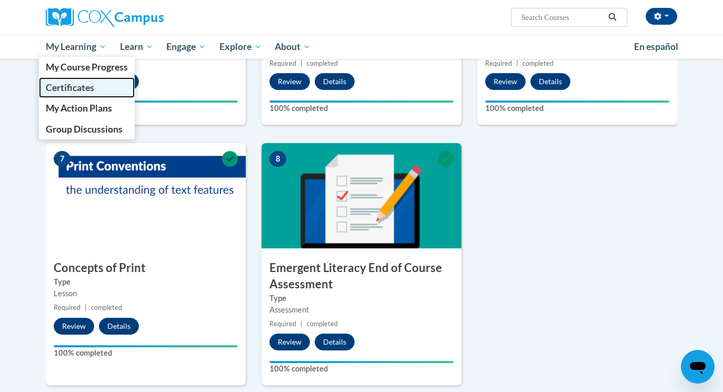
click at [92, 84] on span "Certificates" at bounding box center [70, 87] width 48 height 11
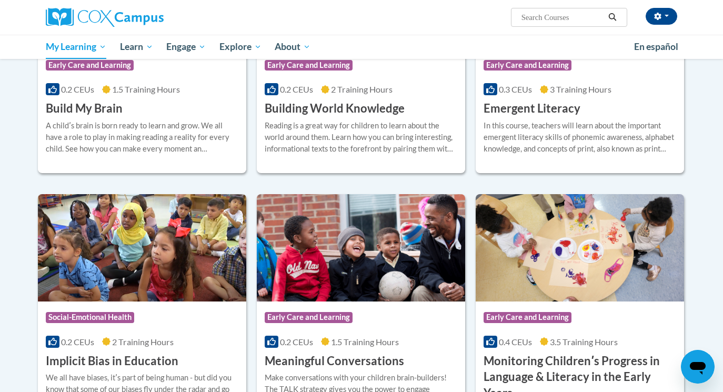
scroll to position [301, 0]
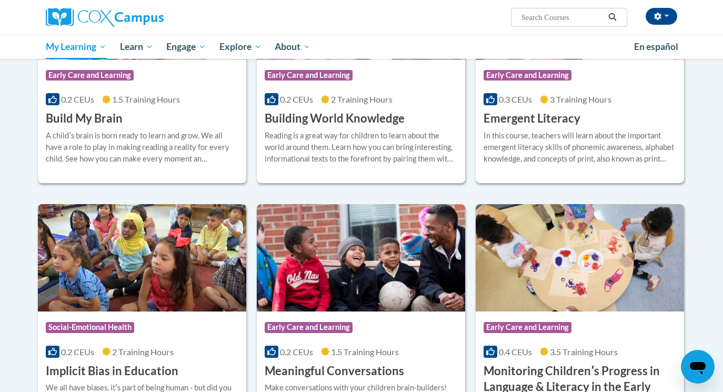
click at [503, 164] on div "In this course, teachers will learn about the important emergent literacy skill…" at bounding box center [579, 147] width 193 height 35
